Goal: Information Seeking & Learning: Find specific fact

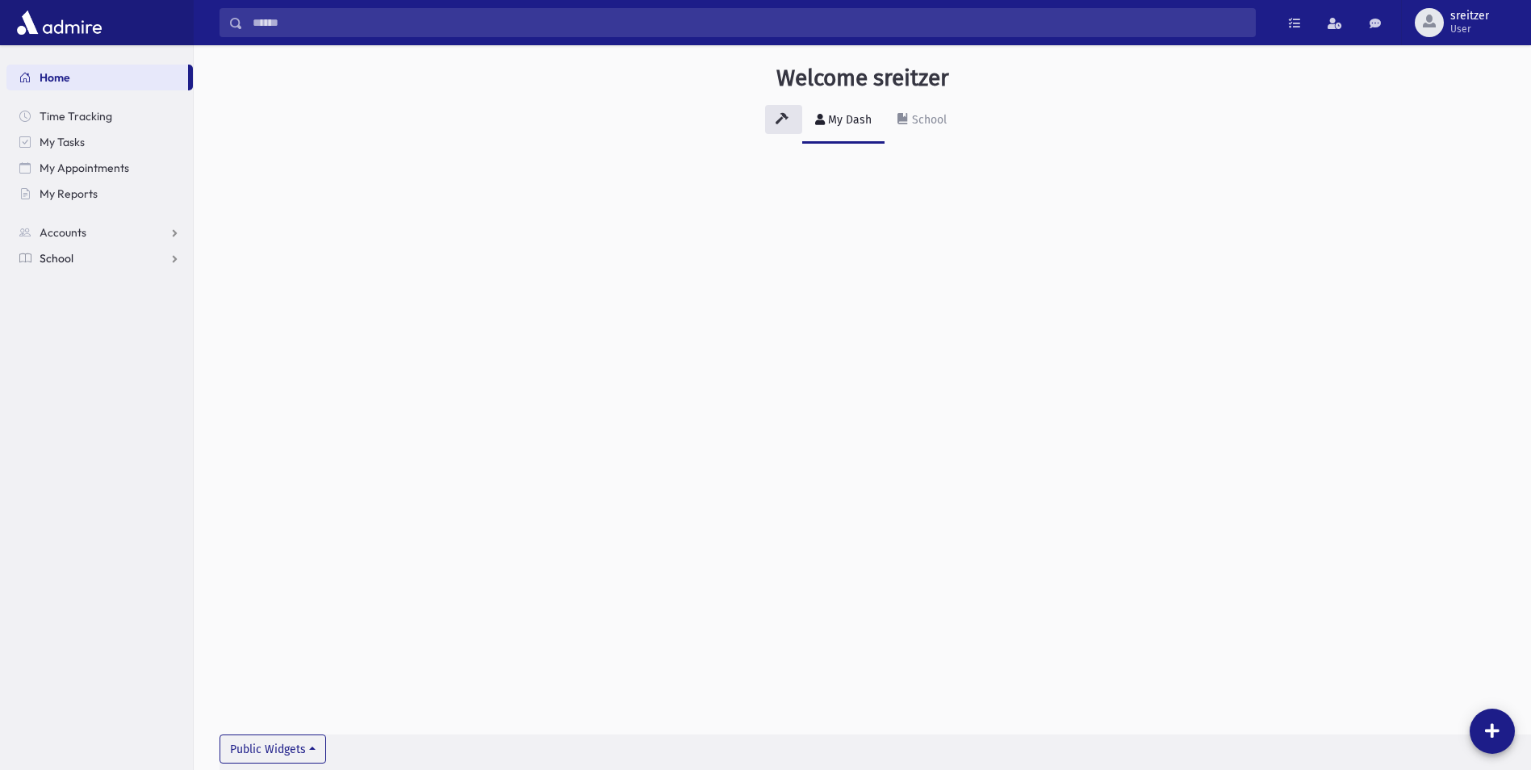
click at [41, 255] on span "School" at bounding box center [57, 258] width 34 height 15
click at [60, 276] on link "Students" at bounding box center [99, 284] width 186 height 26
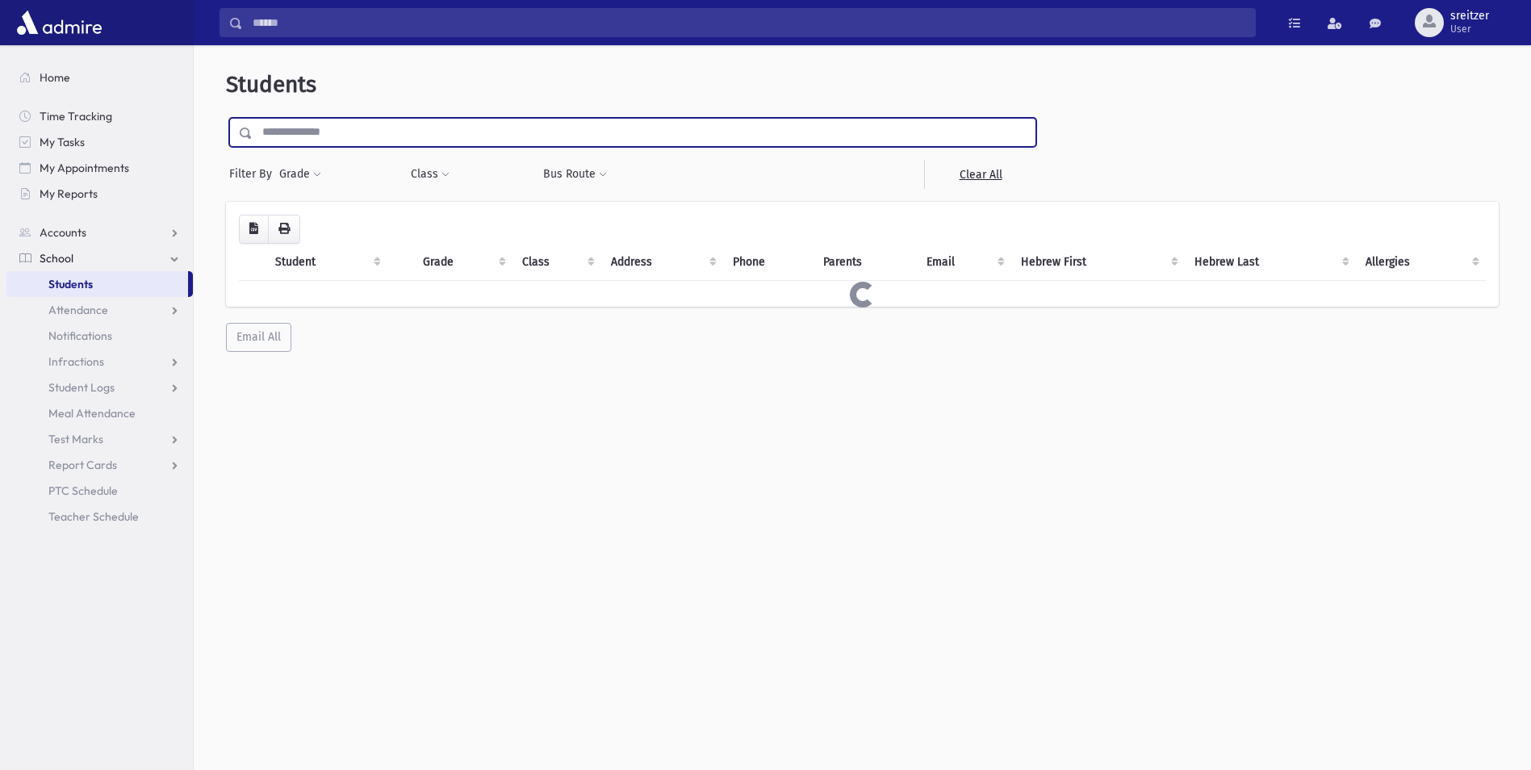
drag, startPoint x: 340, startPoint y: 138, endPoint x: 342, endPoint y: 124, distance: 13.8
click at [340, 138] on input "text" at bounding box center [644, 132] width 783 height 29
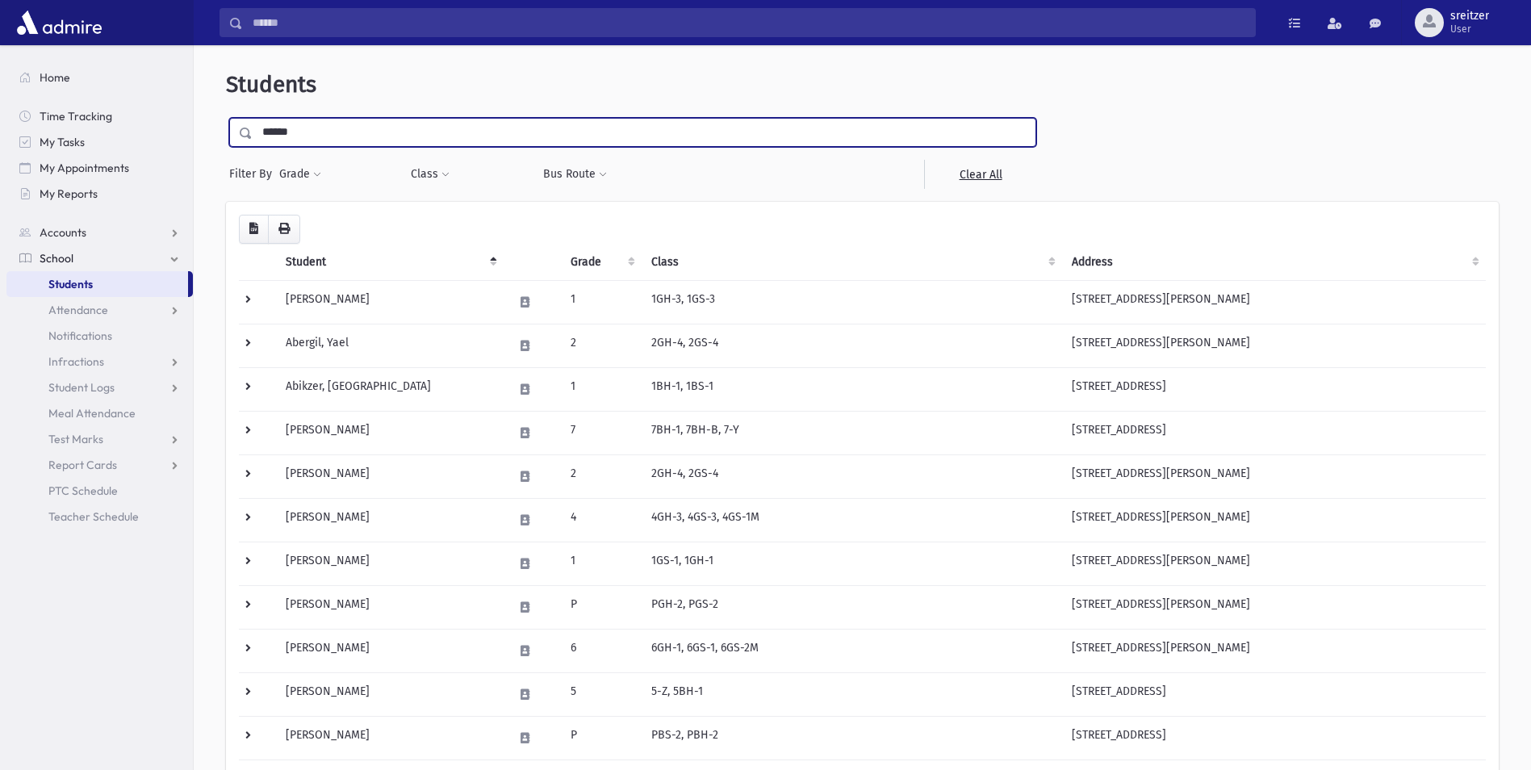
type input "******"
click at [226, 118] on input "submit" at bounding box center [248, 129] width 45 height 22
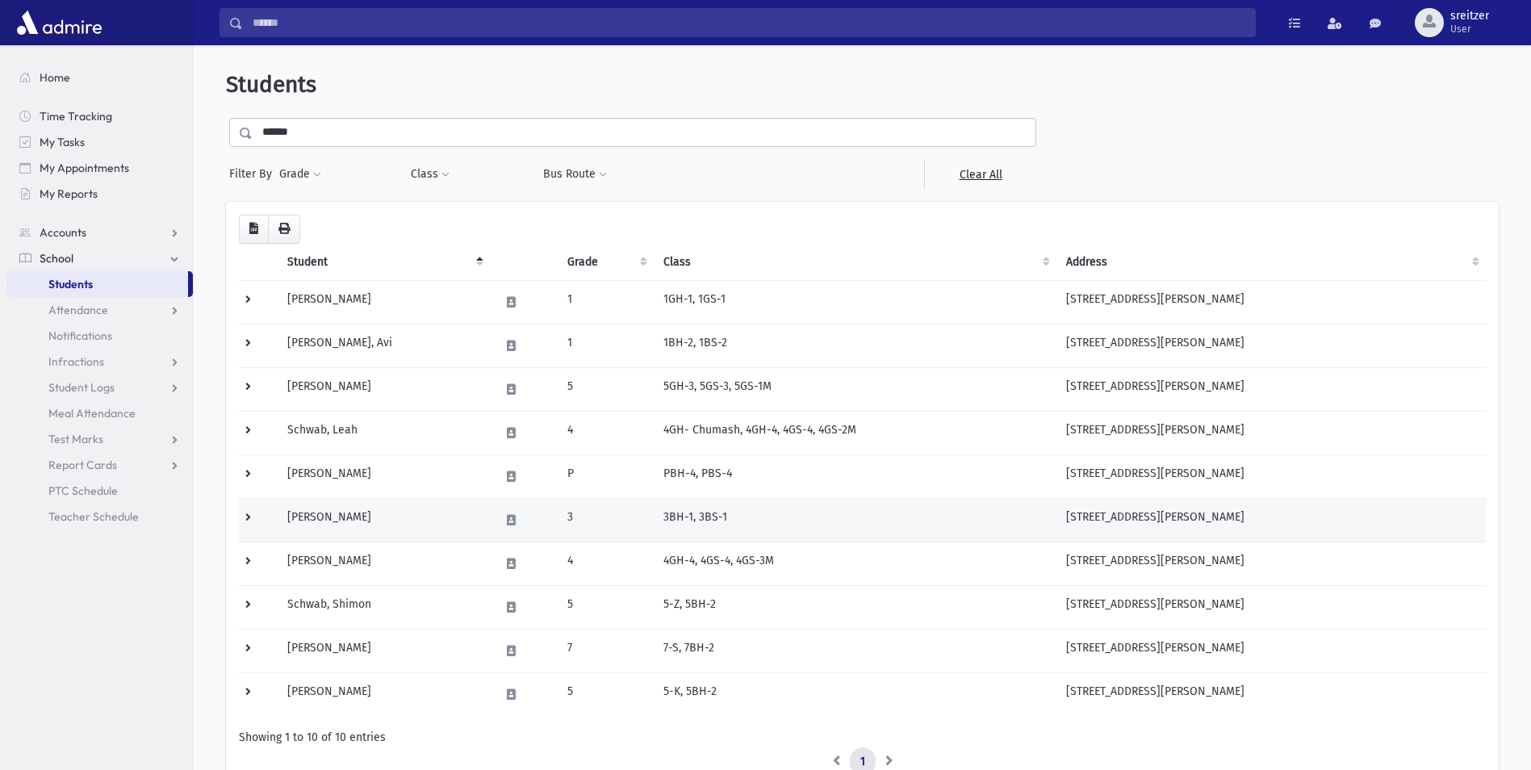
click at [373, 507] on td "Schwab, Moshe" at bounding box center [384, 520] width 212 height 44
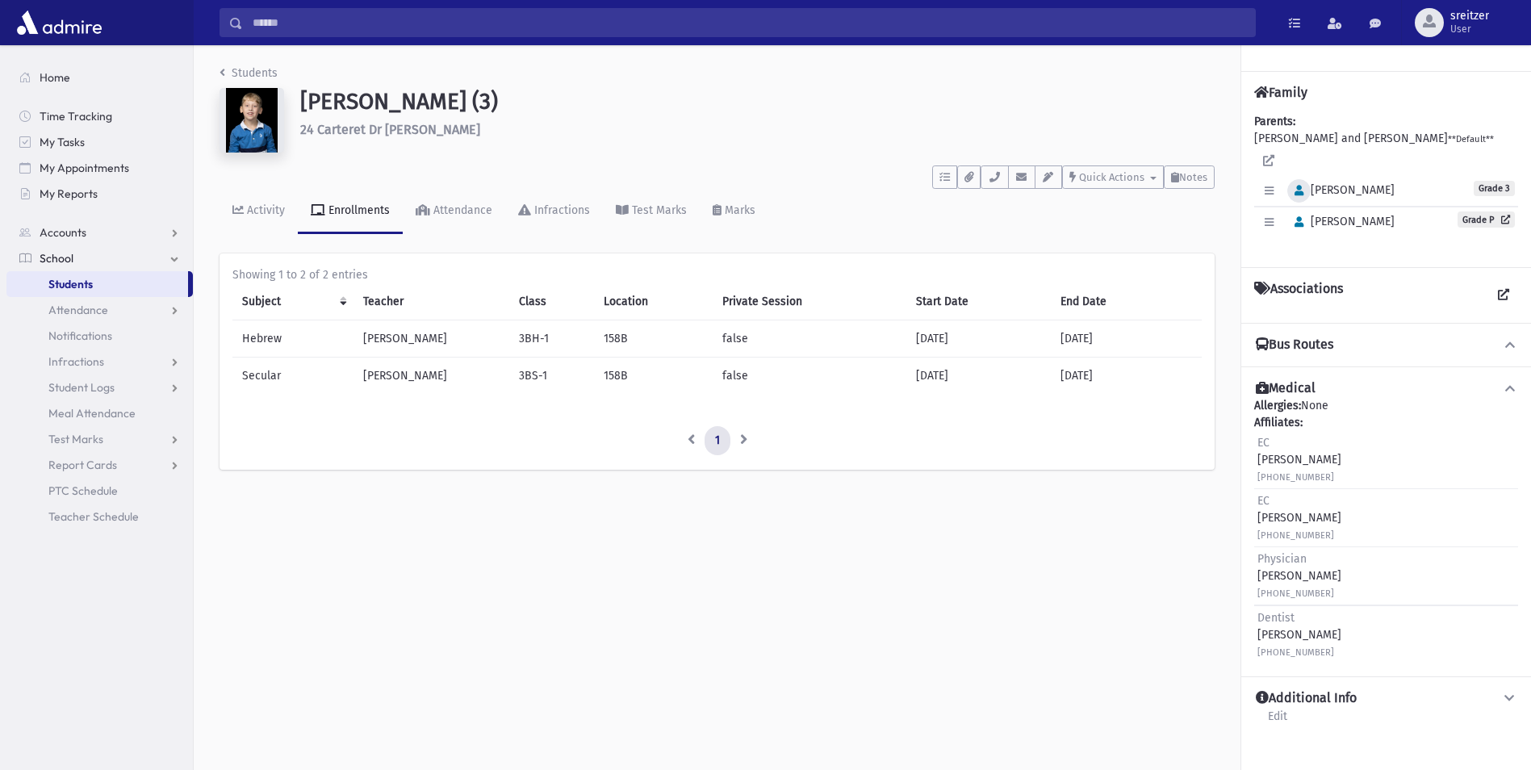
click at [1303, 186] on icon "button" at bounding box center [1298, 191] width 9 height 10
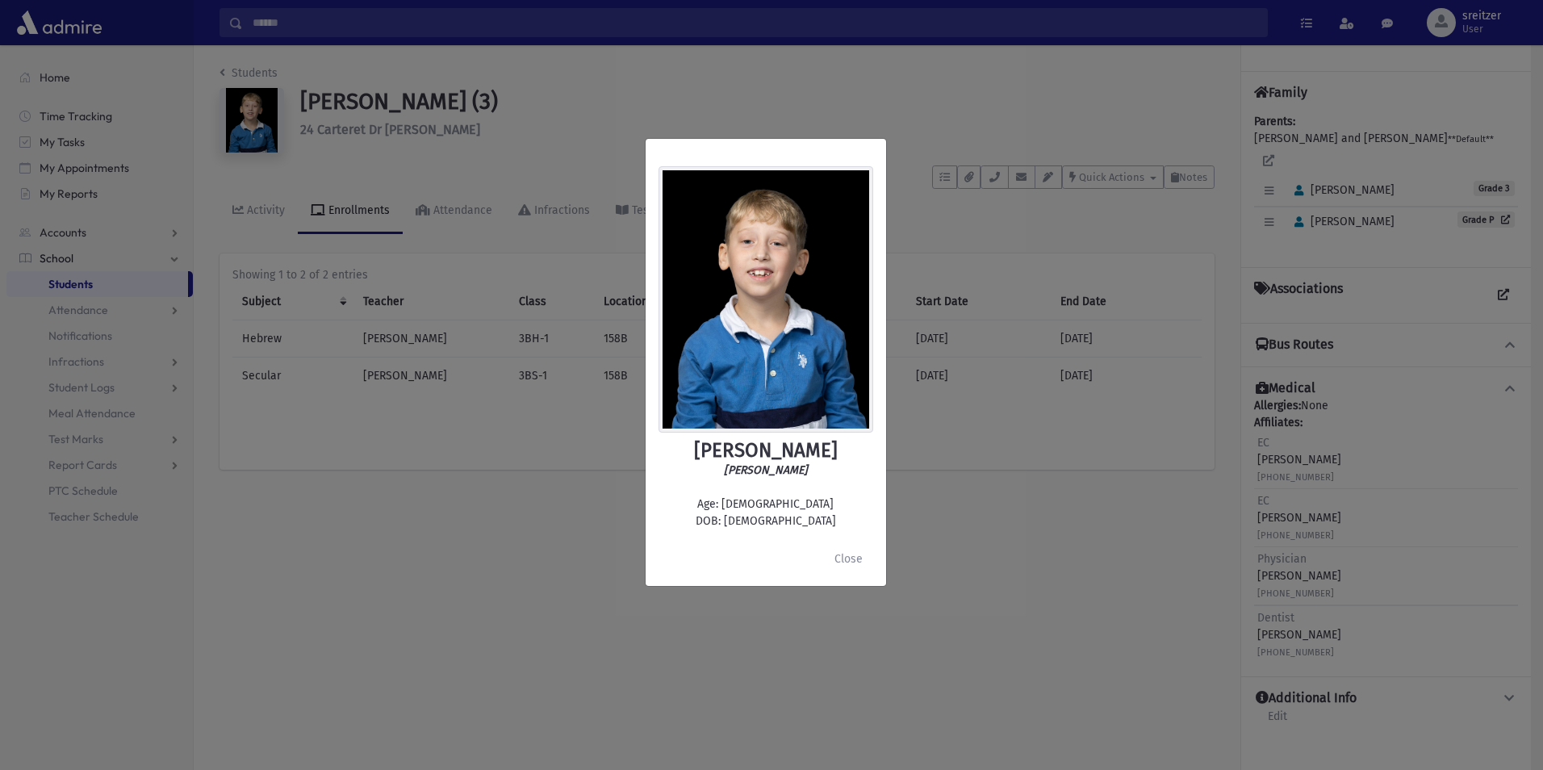
click at [288, 68] on div "Moshe Schwab משה שוואב Age: 8 DOB: 1/17/2017 Close" at bounding box center [771, 385] width 1543 height 770
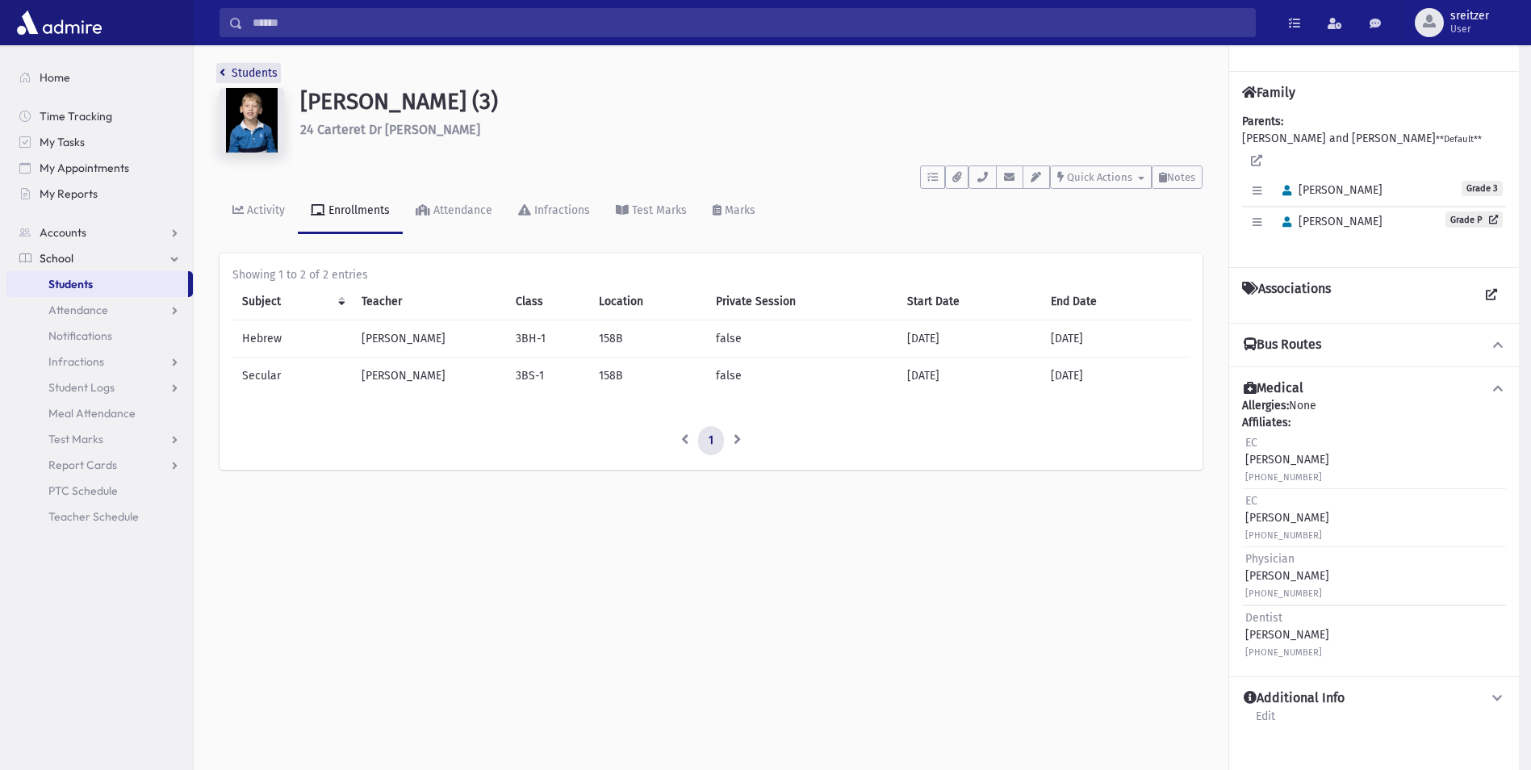
click at [232, 69] on link "Students" at bounding box center [248, 73] width 58 height 14
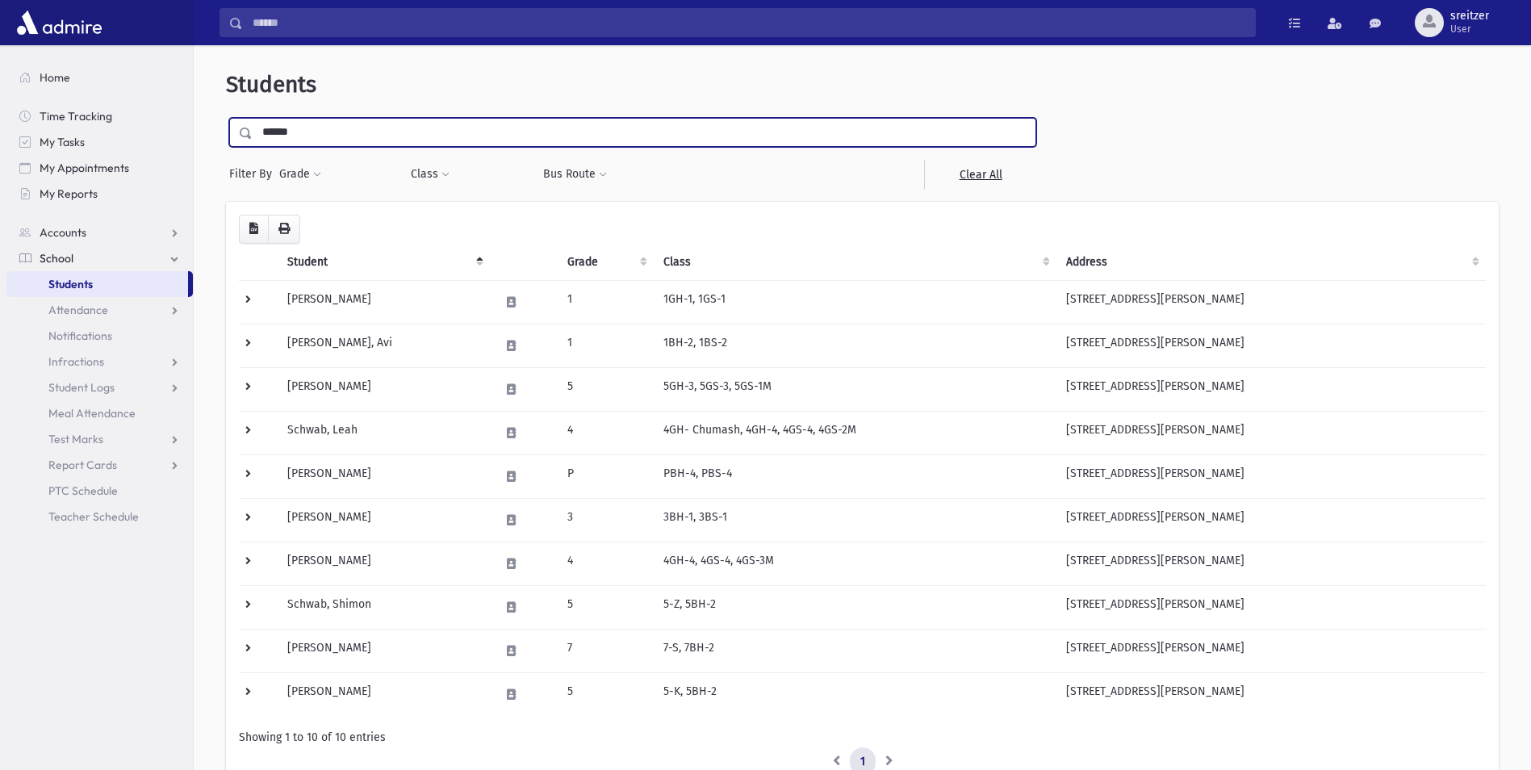
drag, startPoint x: 353, startPoint y: 123, endPoint x: 0, endPoint y: 111, distance: 352.8
click at [0, 132] on html "Search Results All Accounts Students" at bounding box center [765, 385] width 1531 height 770
type input "*****"
click at [226, 118] on input "submit" at bounding box center [248, 129] width 45 height 22
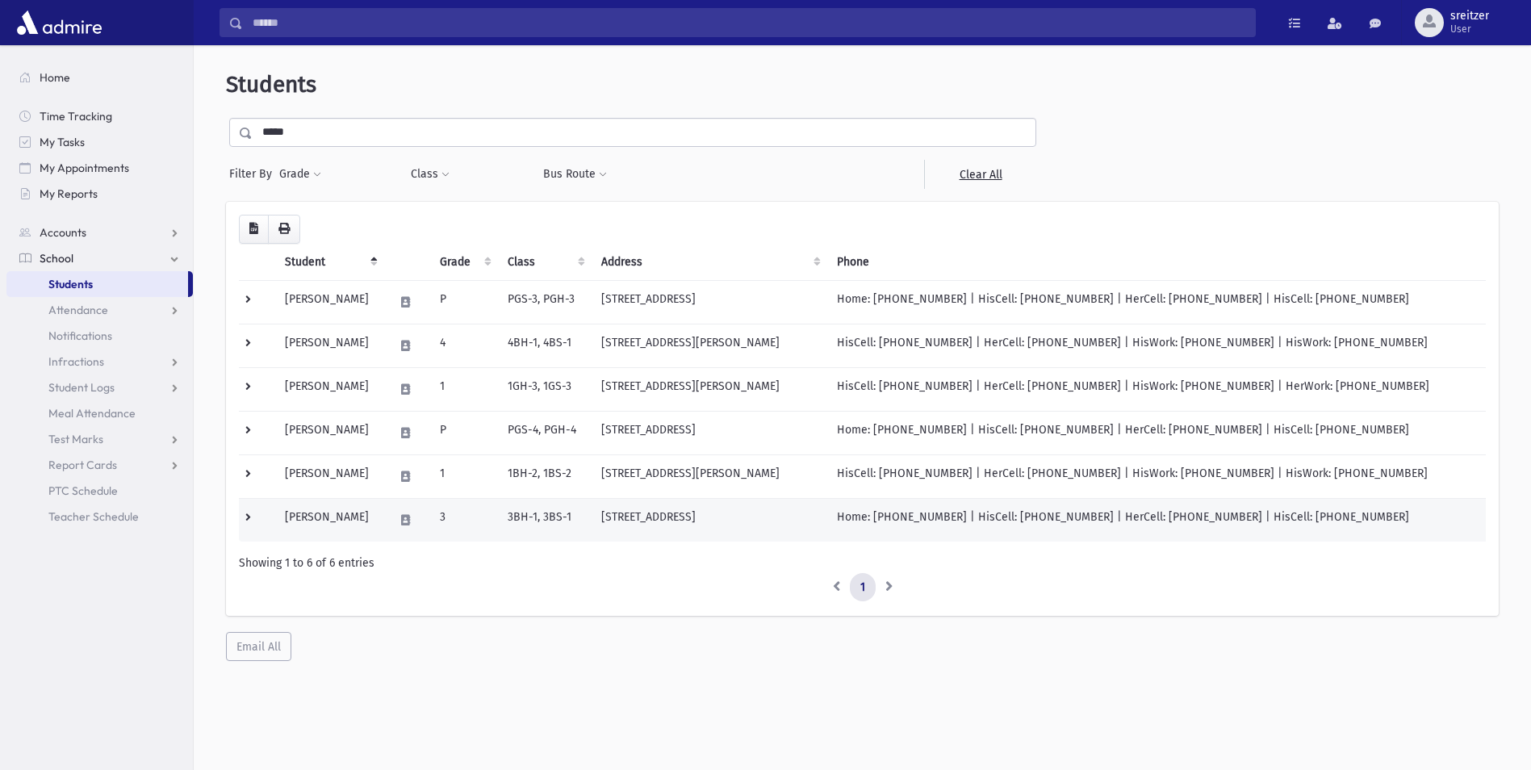
click at [344, 517] on td "[PERSON_NAME]" at bounding box center [330, 520] width 110 height 44
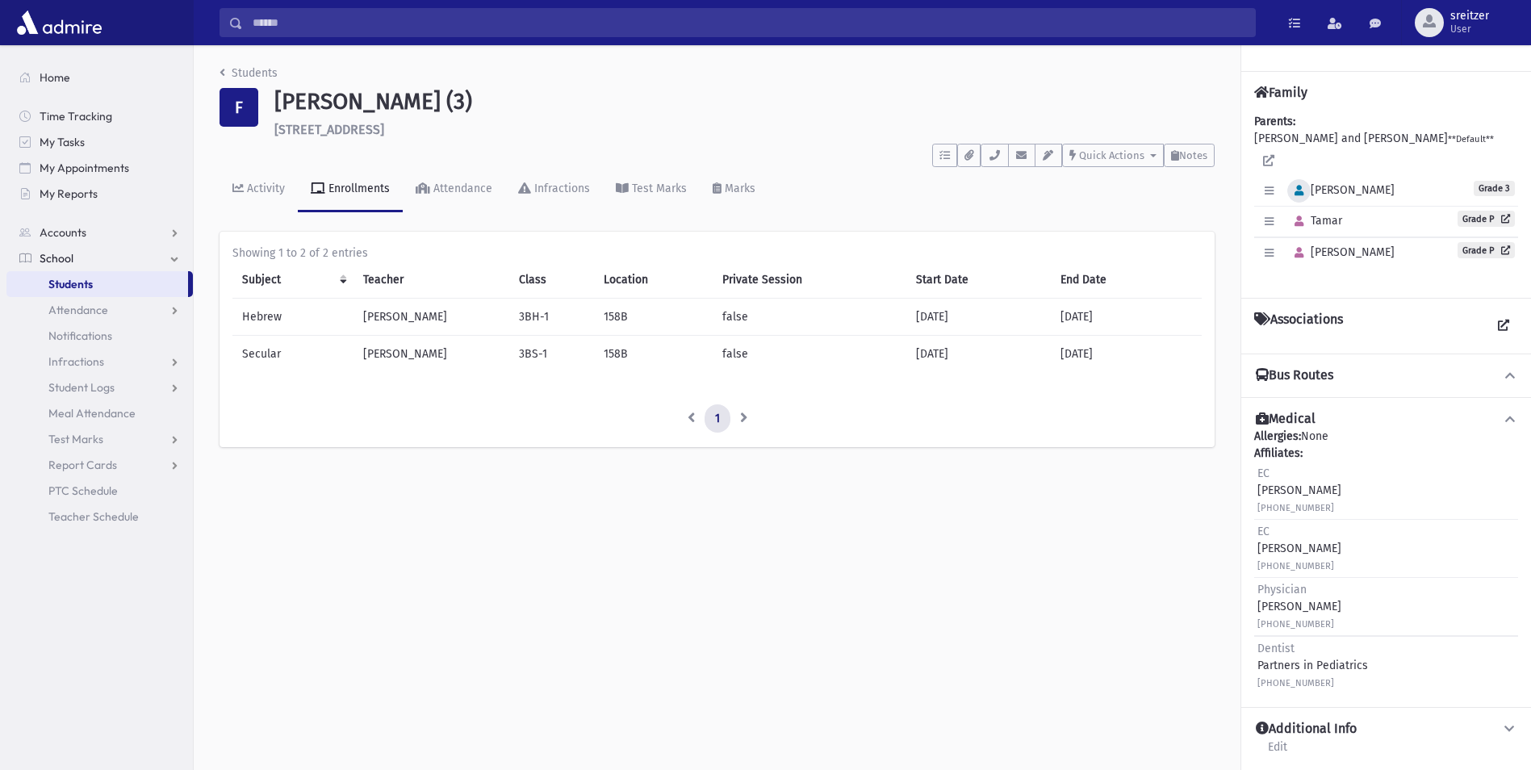
click at [1294, 186] on icon "button" at bounding box center [1298, 191] width 9 height 10
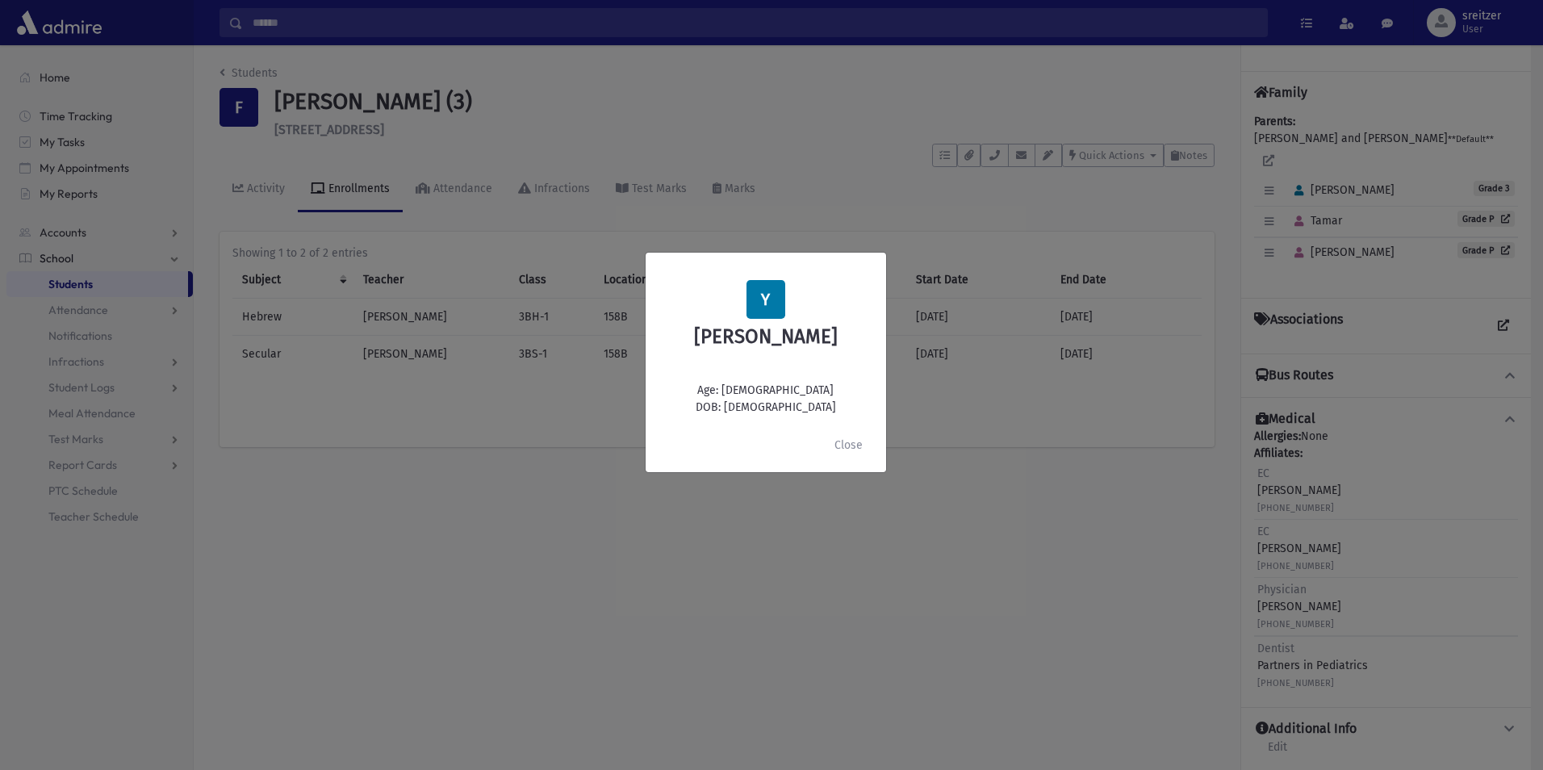
click at [759, 165] on div "Y Yisroel Fogel Age: 9 DOB: 12/04/2015 Close" at bounding box center [771, 385] width 1543 height 770
